Goal: Task Accomplishment & Management: Use online tool/utility

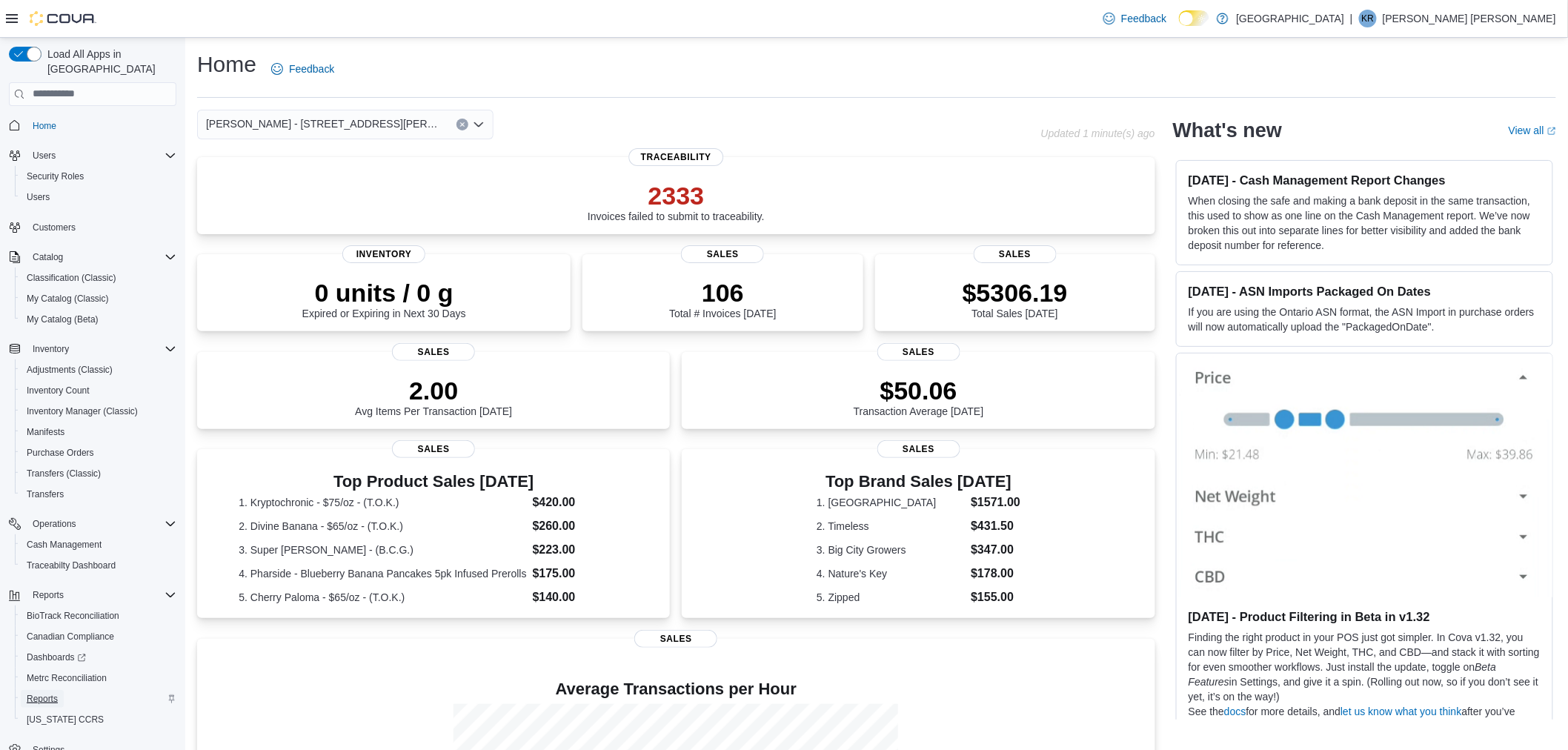
click at [43, 692] on span "Reports" at bounding box center [42, 698] width 31 height 12
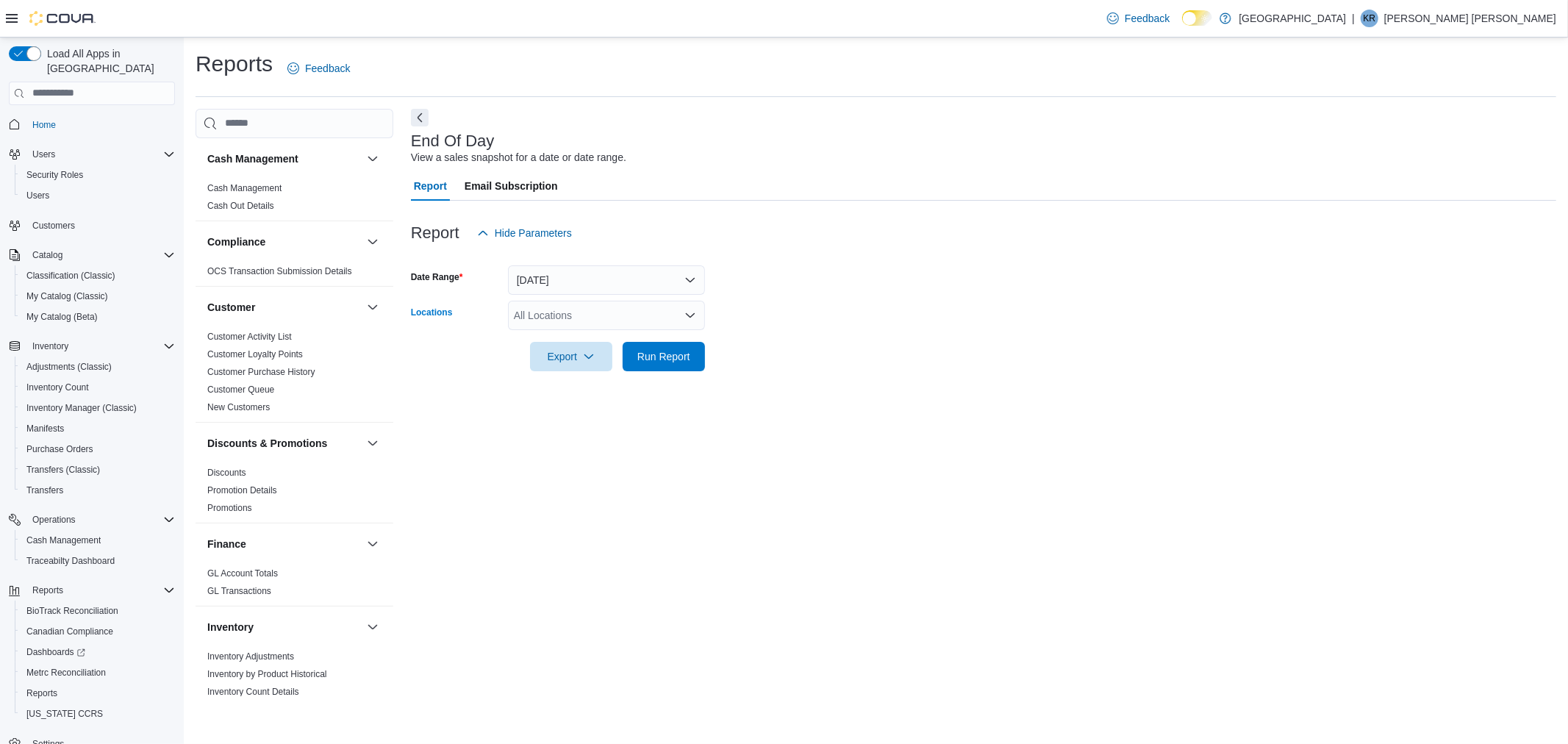
click at [677, 318] on div "All Locations" at bounding box center [606, 315] width 197 height 30
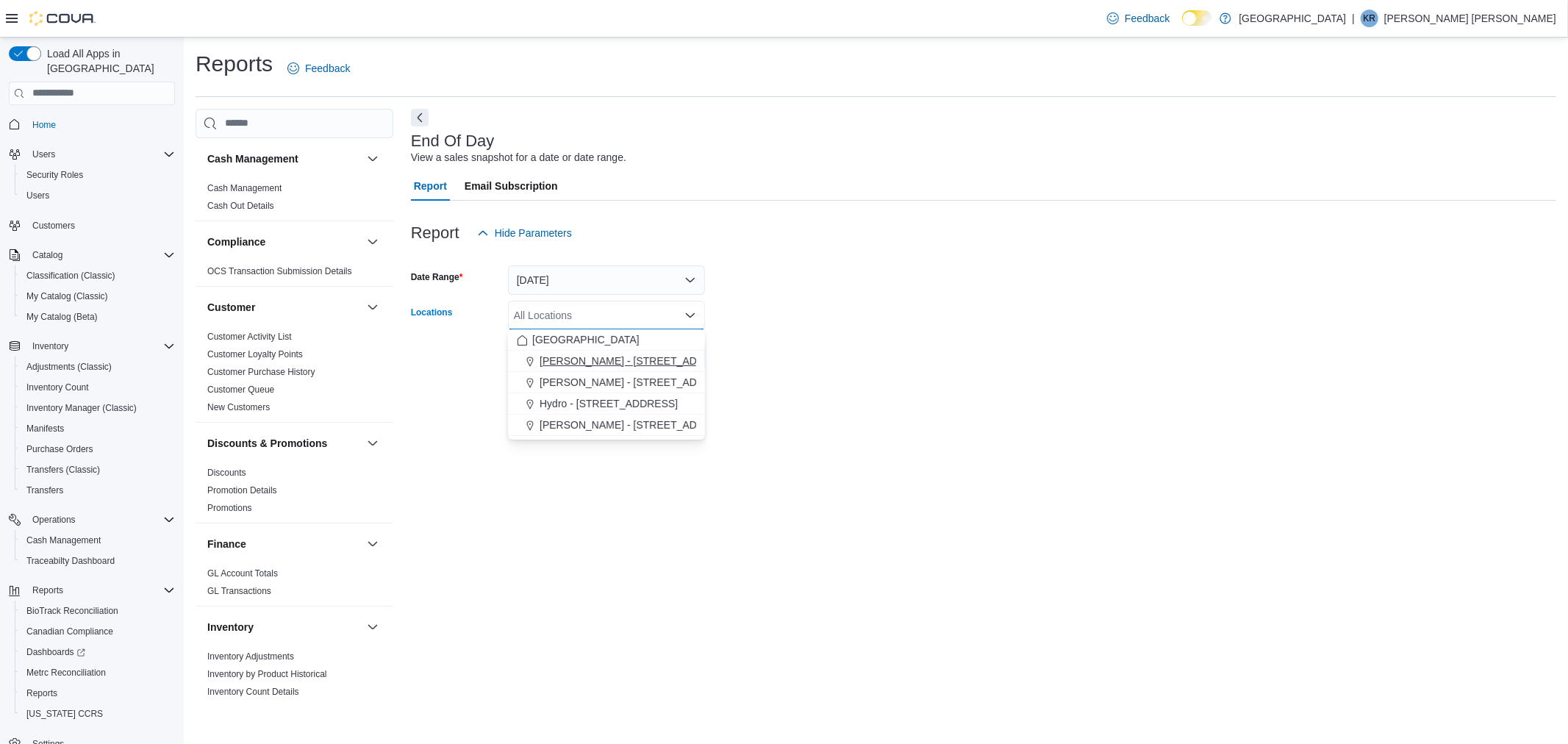
click at [677, 356] on span "[PERSON_NAME] - [STREET_ADDRESS][PERSON_NAME]" at bounding box center [679, 360] width 280 height 14
click at [789, 285] on form "Date Range [DATE] Locations [PERSON_NAME] - [STREET_ADDRESS][PERSON_NAME] Selec…" at bounding box center [984, 309] width 1145 height 123
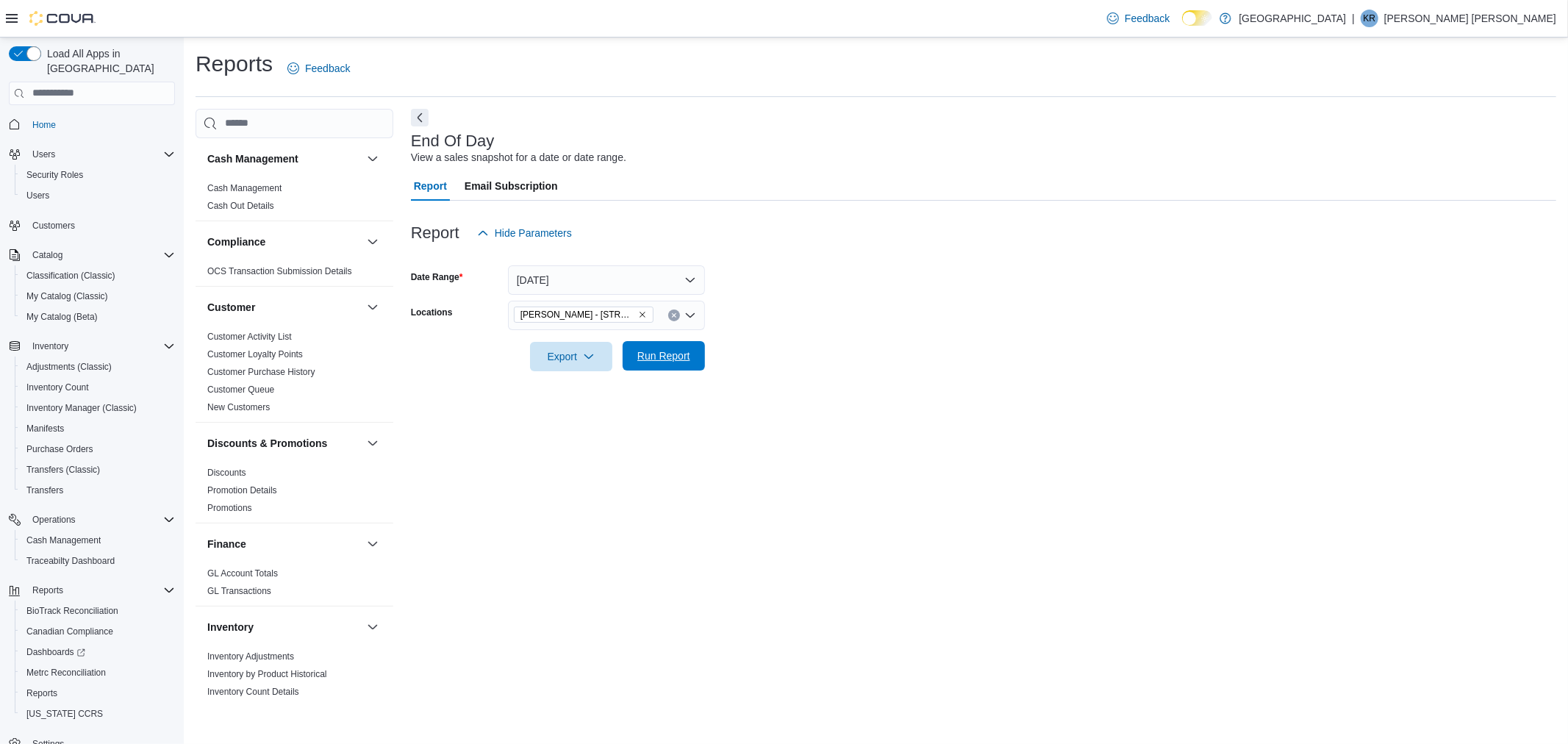
click at [666, 359] on span "Run Report" at bounding box center [663, 356] width 53 height 14
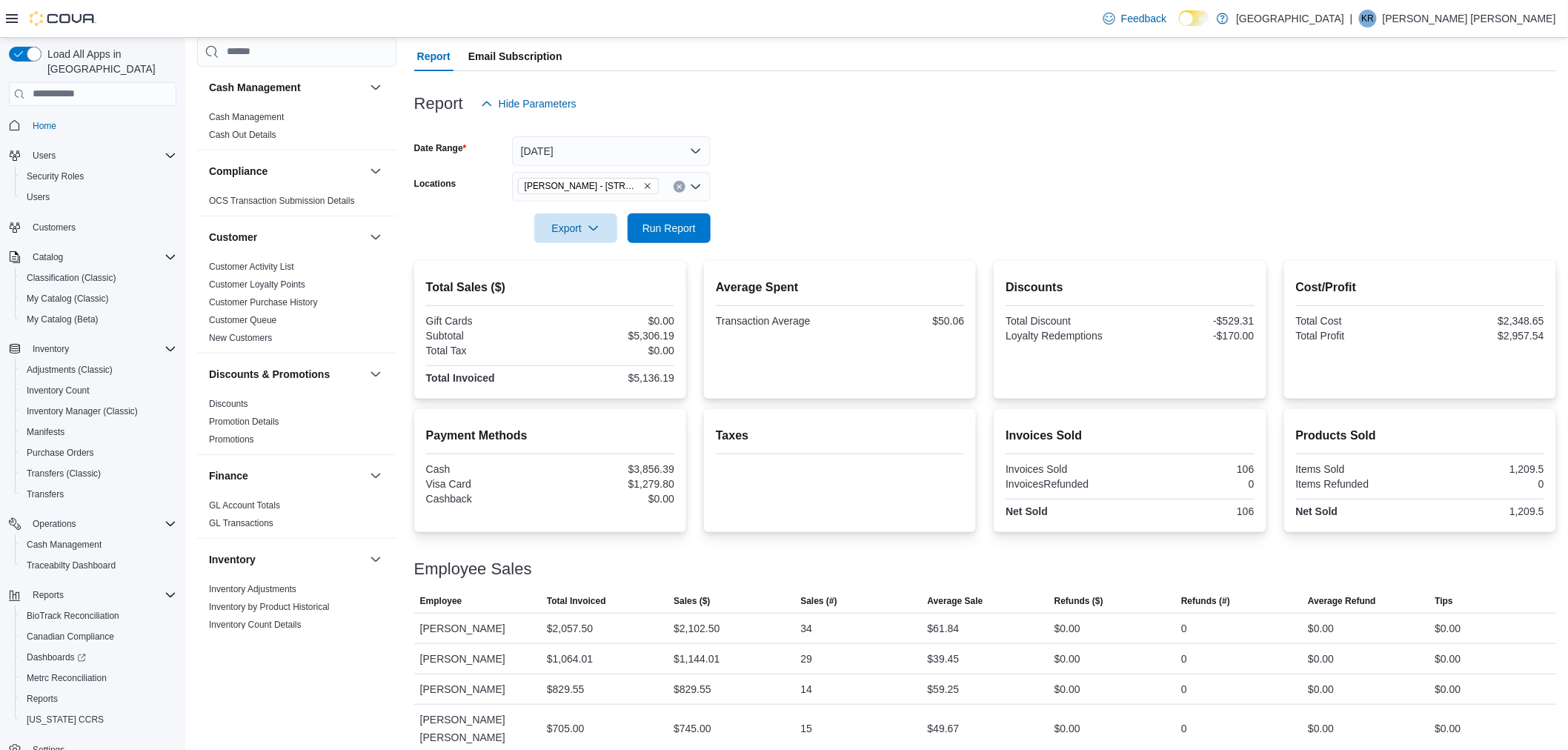
scroll to position [158, 0]
